Goal: Find specific page/section

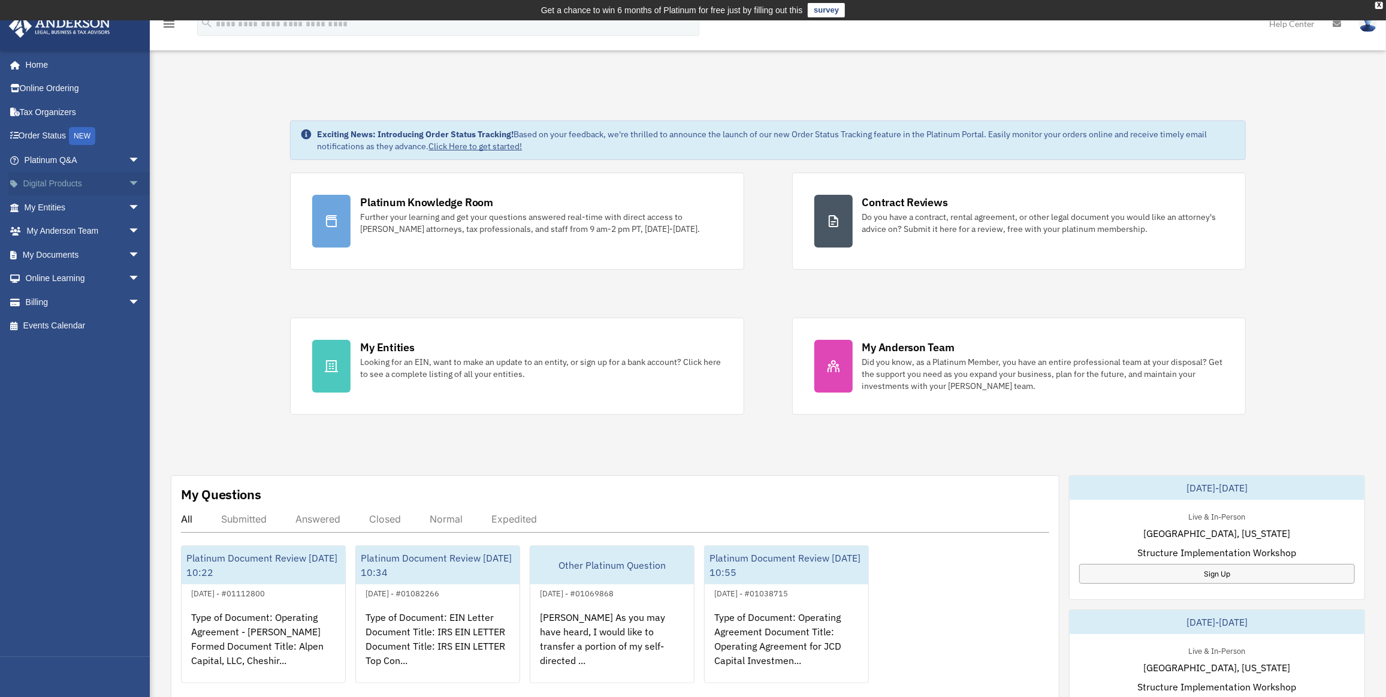
click at [110, 183] on link "Digital Products arrow_drop_down" at bounding box center [83, 184] width 150 height 24
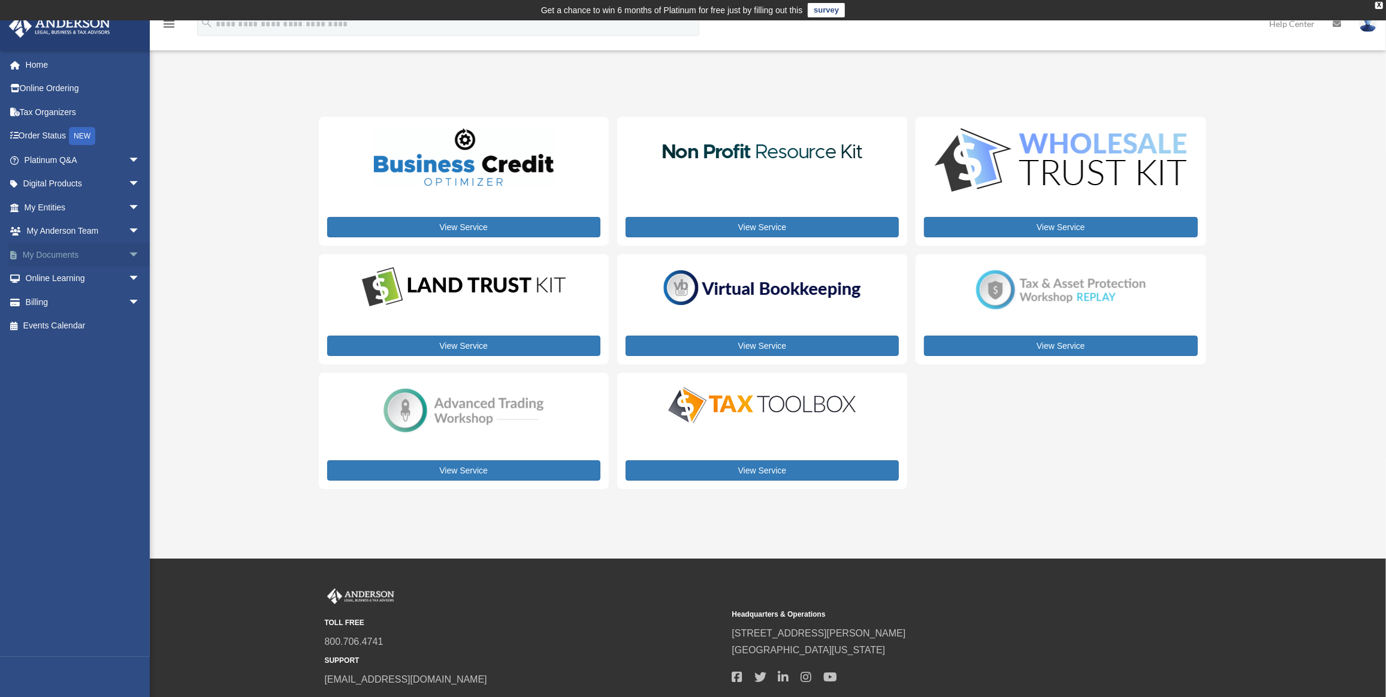
click at [128, 255] on span "arrow_drop_down" at bounding box center [140, 255] width 24 height 25
click at [64, 332] on link "Forms Library" at bounding box center [87, 326] width 141 height 24
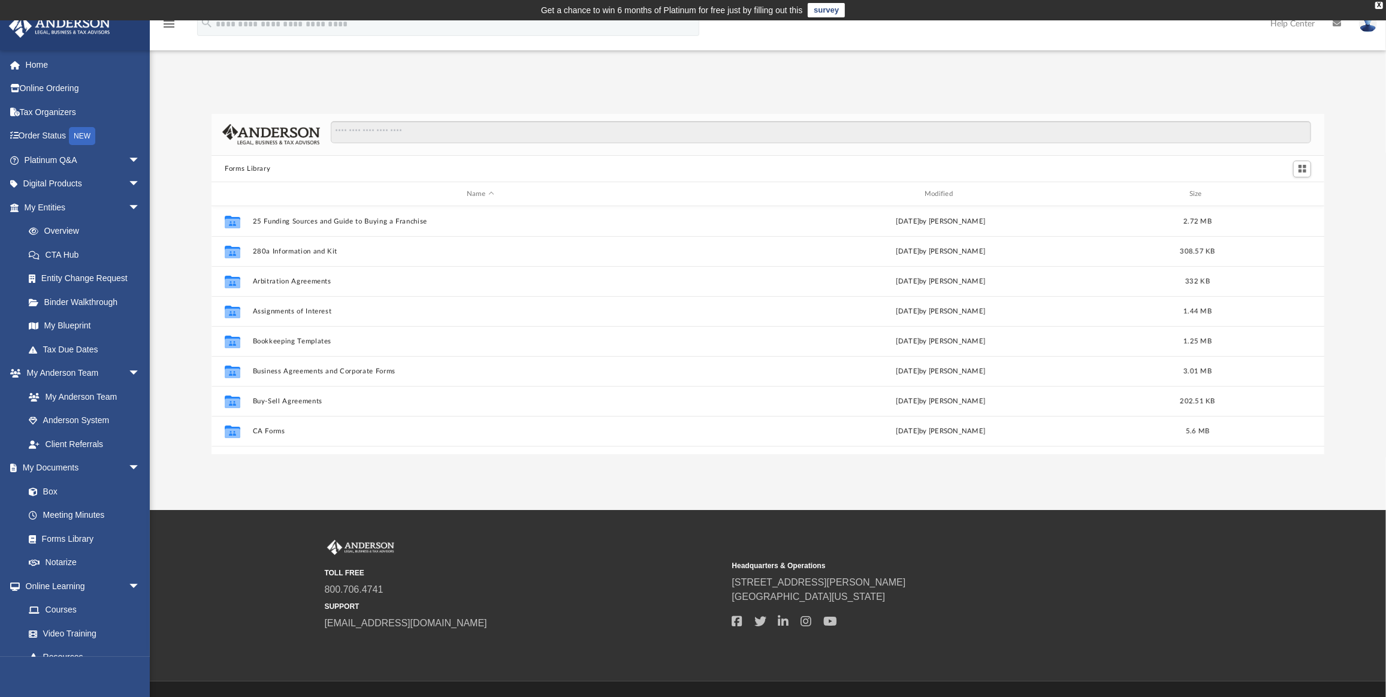
scroll to position [264, 1105]
click at [574, 130] on input "Search files and folders" at bounding box center [821, 132] width 981 height 23
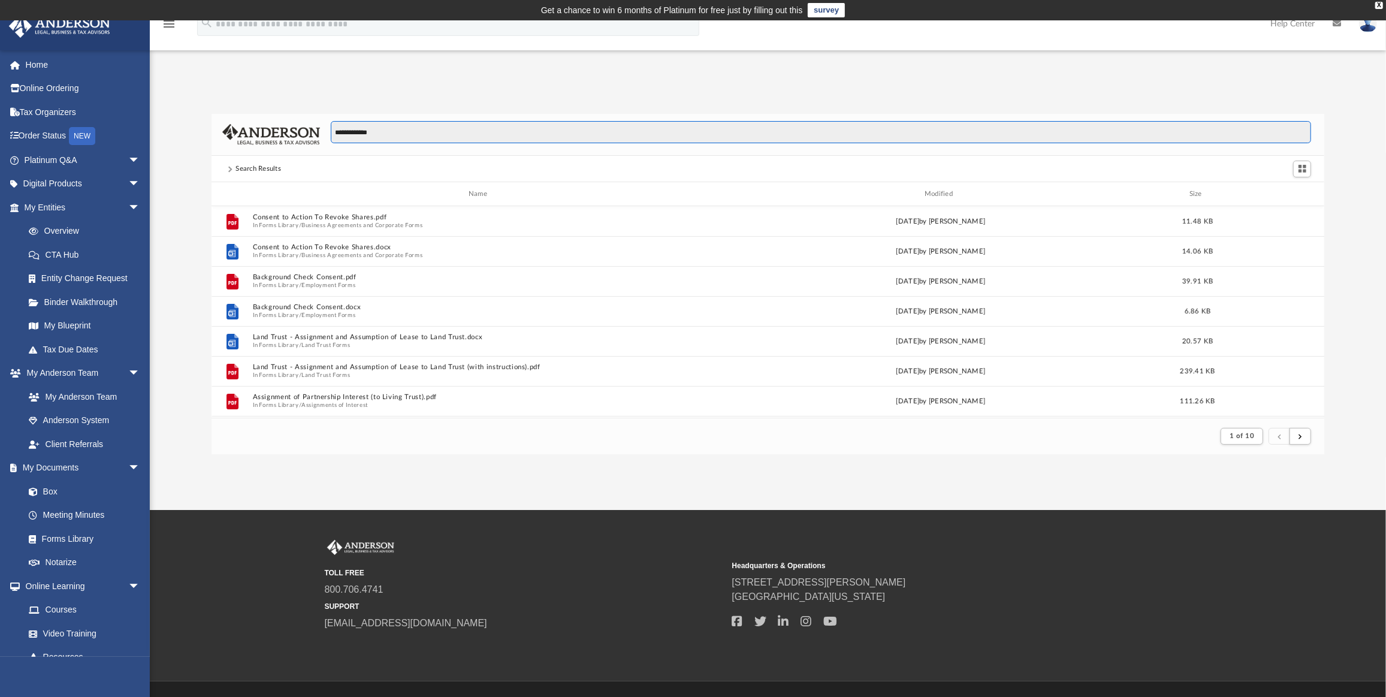
scroll to position [8, 9]
type input "**********"
